Goal: Check status: Check status

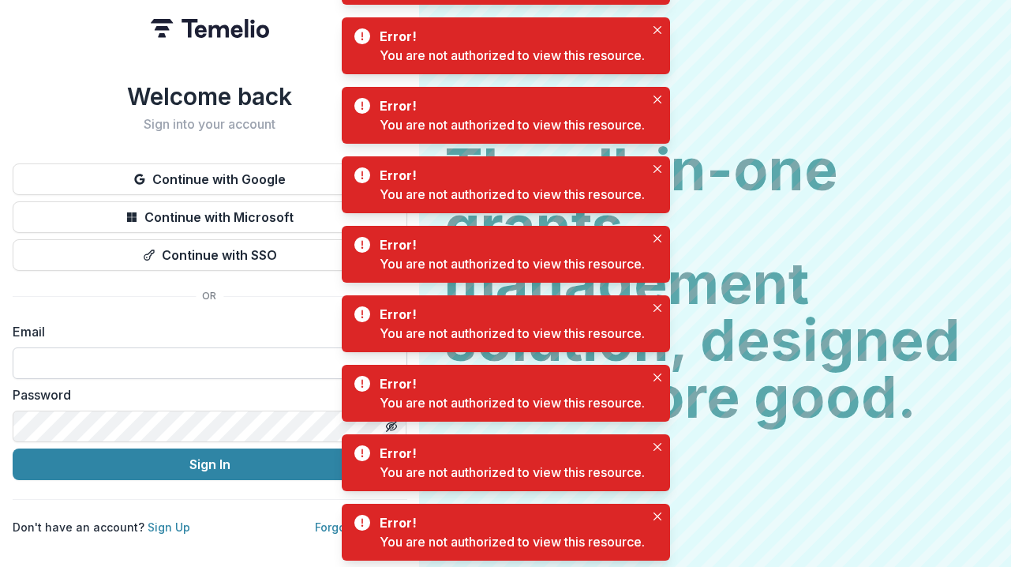
type input "**********"
click at [209, 458] on button "Sign In" at bounding box center [210, 464] width 395 height 32
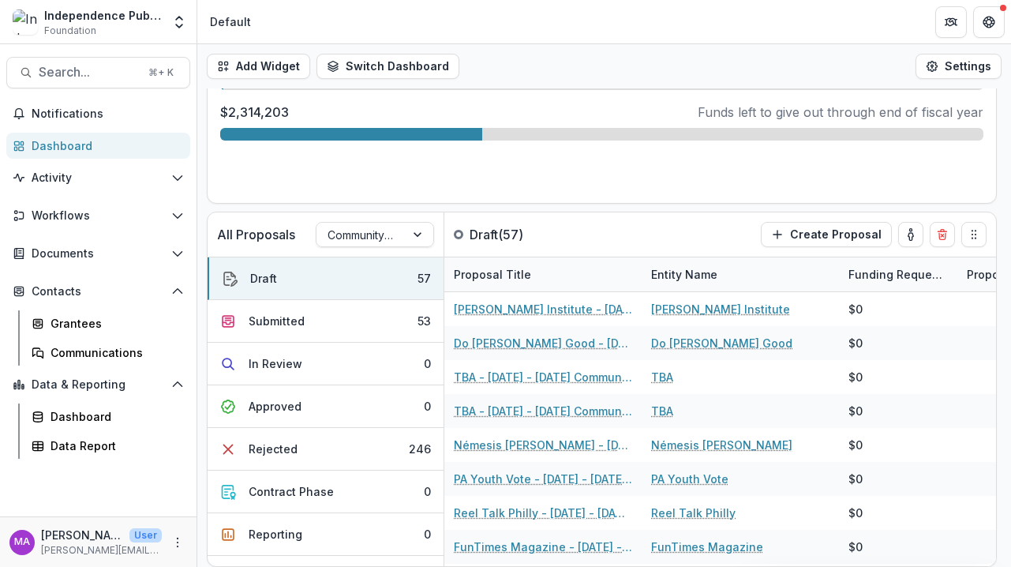
scroll to position [603, 0]
click at [314, 320] on button "Submitted 53" at bounding box center [326, 321] width 236 height 43
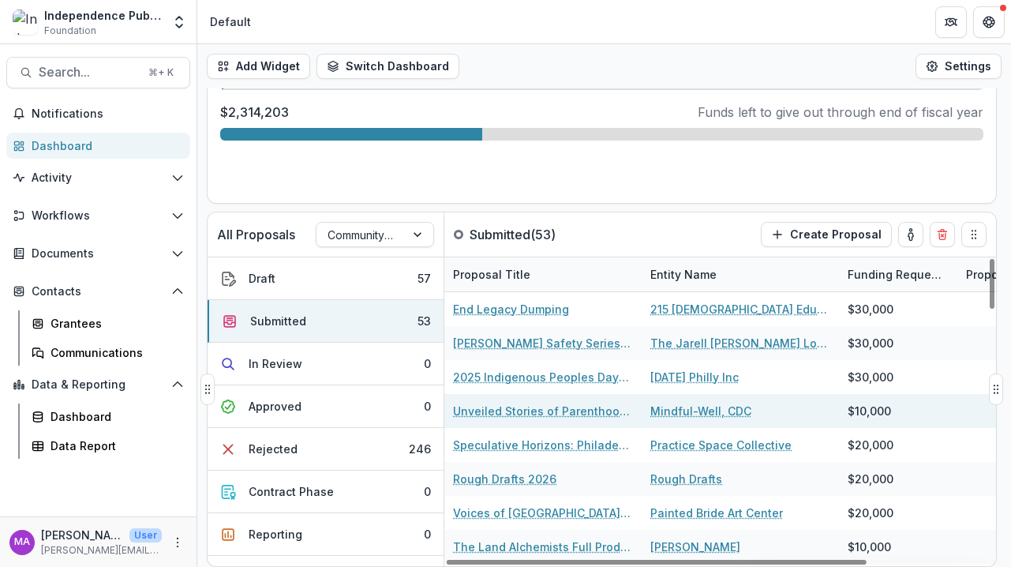
scroll to position [0, 1]
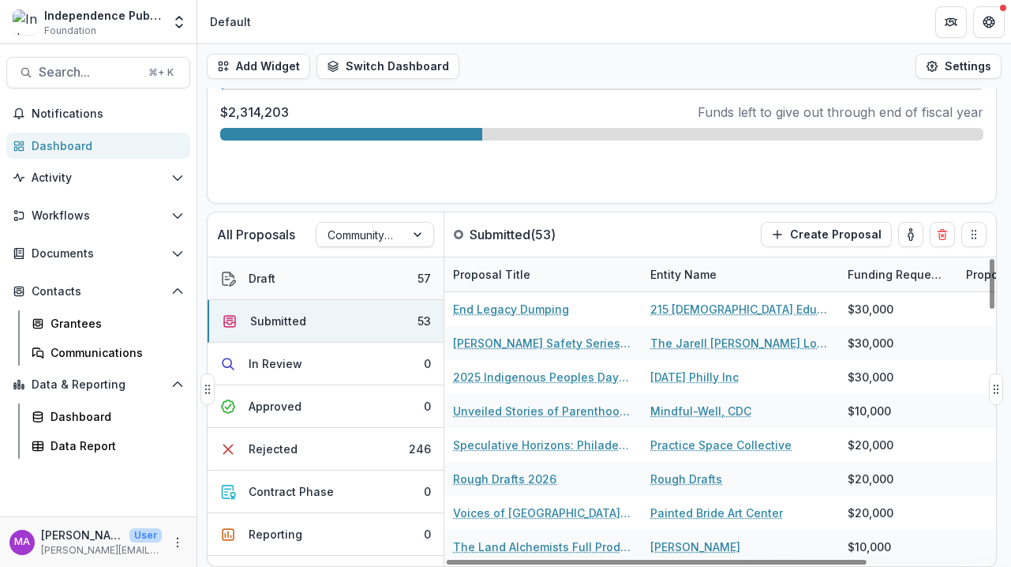
click at [325, 283] on button "Draft 57" at bounding box center [326, 278] width 236 height 43
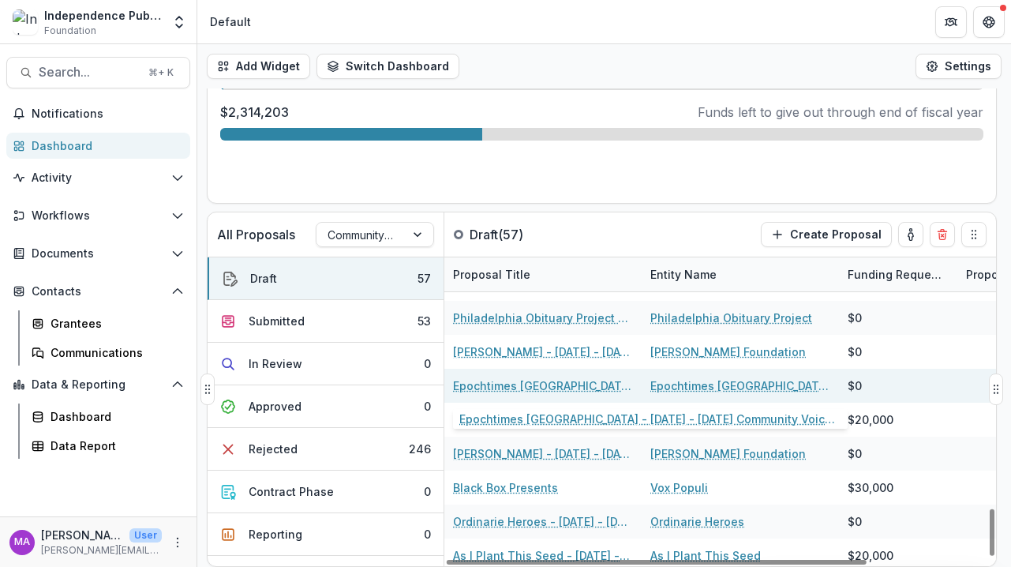
scroll to position [1656, 1]
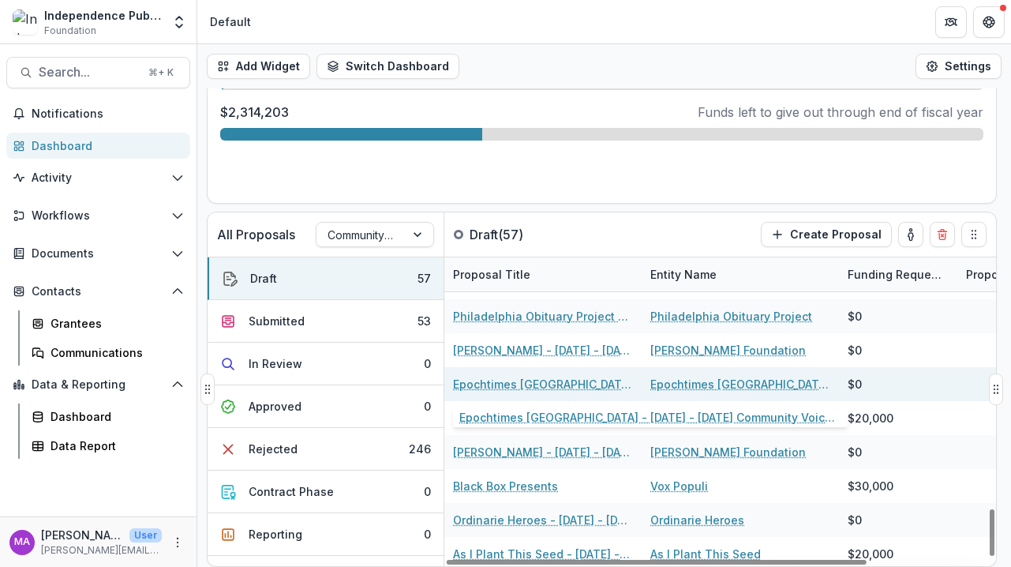
click at [585, 384] on link "Epochtimes [GEOGRAPHIC_DATA] - [DATE] - [DATE] Community Voices Application" at bounding box center [542, 384] width 178 height 17
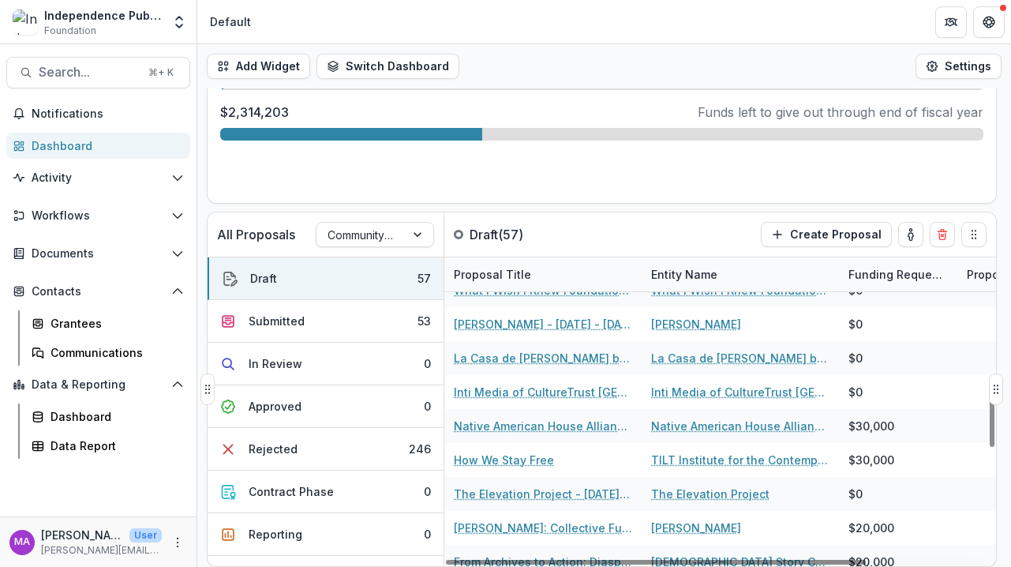
scroll to position [936, 0]
